Goal: Navigation & Orientation: Go to known website

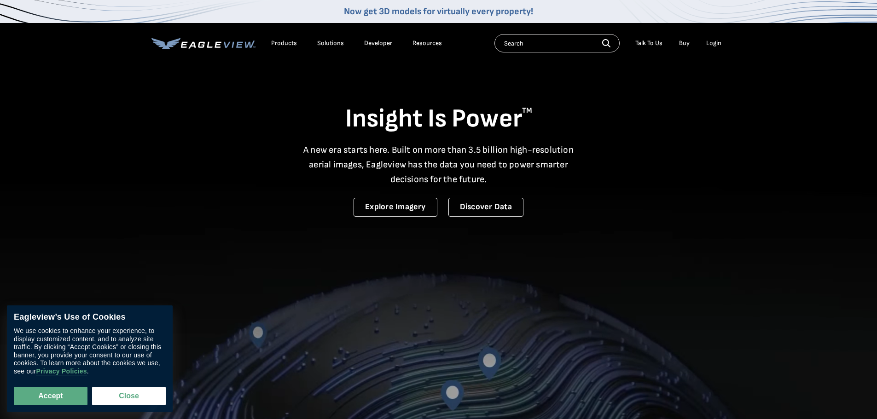
click at [722, 40] on li "Login" at bounding box center [714, 43] width 24 height 14
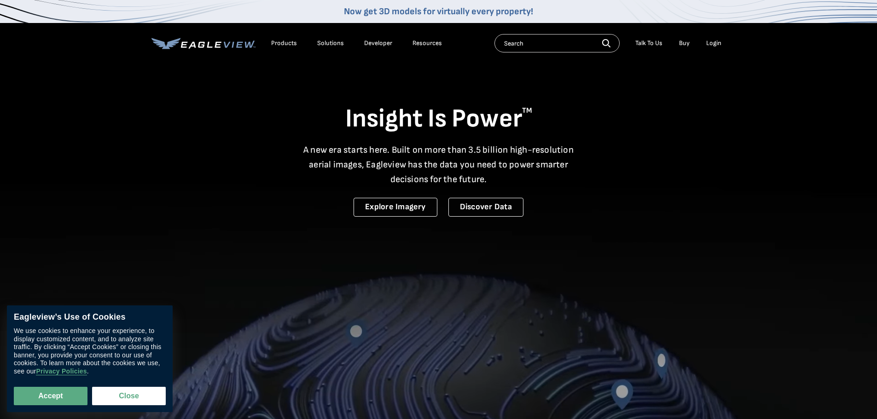
click at [707, 40] on div "Login" at bounding box center [713, 43] width 15 height 8
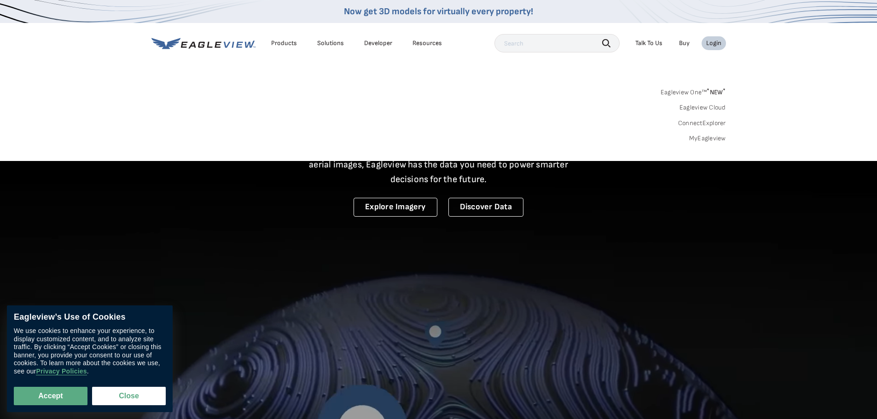
click at [710, 43] on div "Login" at bounding box center [713, 43] width 15 height 8
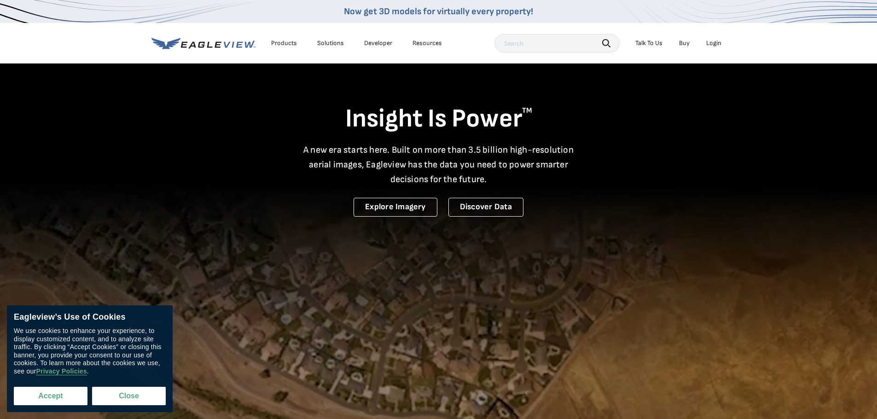
click at [51, 398] on button "Accept" at bounding box center [51, 396] width 74 height 18
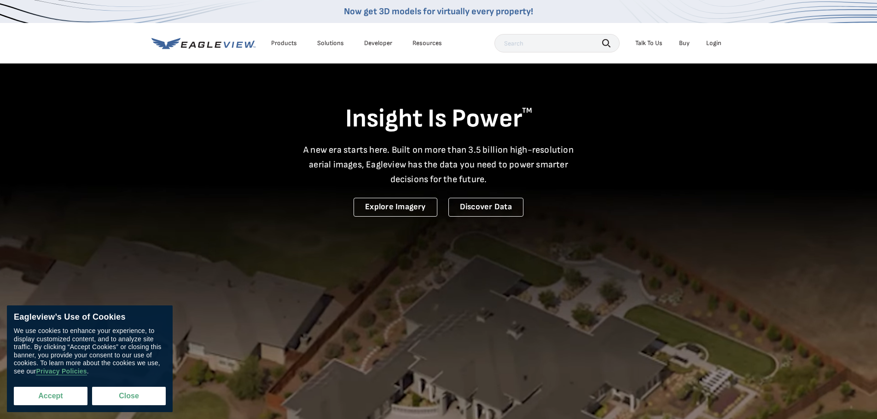
checkbox input "true"
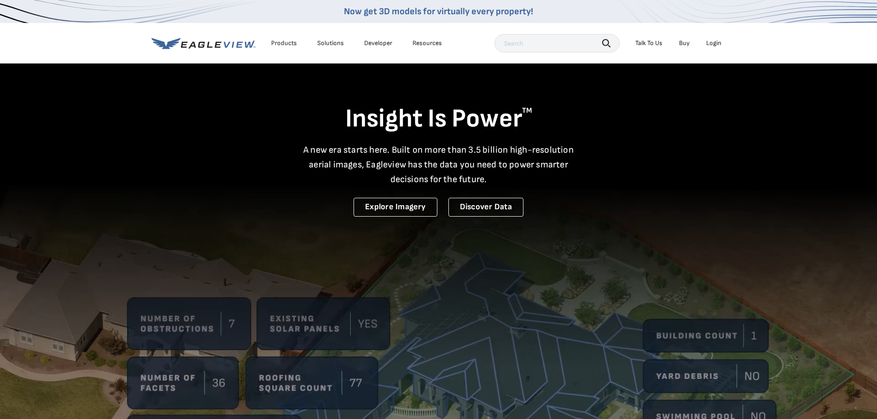
click at [720, 42] on div "Login" at bounding box center [713, 43] width 15 height 8
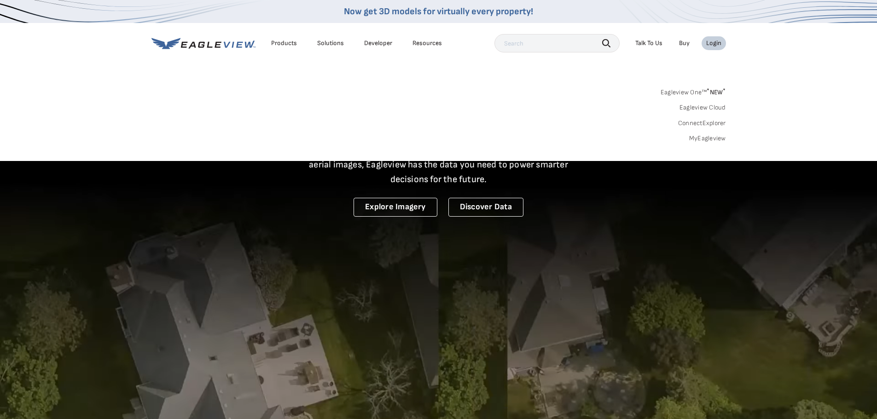
click at [697, 138] on link "MyEagleview" at bounding box center [707, 138] width 37 height 8
